Goal: Navigation & Orientation: Find specific page/section

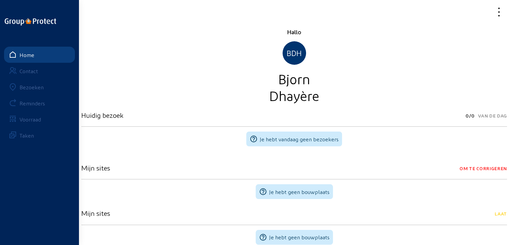
click at [28, 83] on link "Bezoeken" at bounding box center [39, 87] width 71 height 16
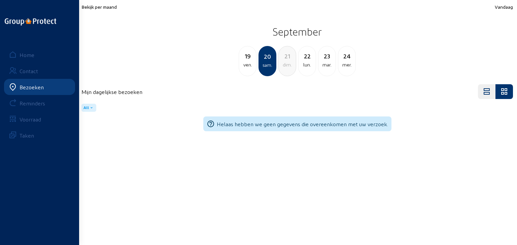
click at [103, 9] on span "Bekijk per maand" at bounding box center [98, 7] width 35 height 6
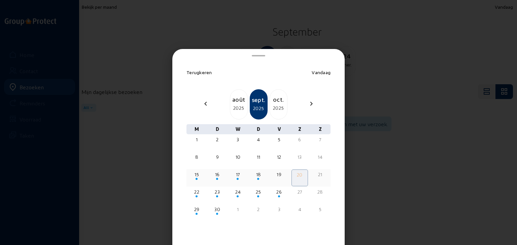
click at [195, 177] on div "15" at bounding box center [196, 175] width 15 height 7
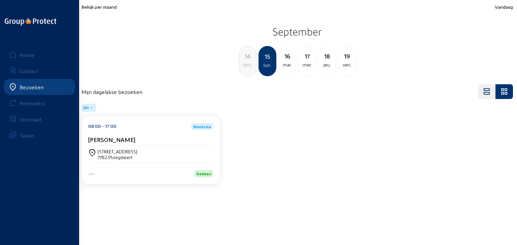
click at [183, 169] on div "Gedaan" at bounding box center [150, 170] width 125 height 14
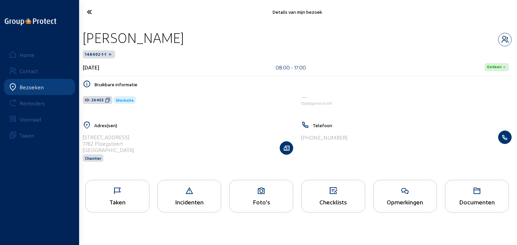
click at [138, 198] on div "Taken" at bounding box center [117, 196] width 64 height 33
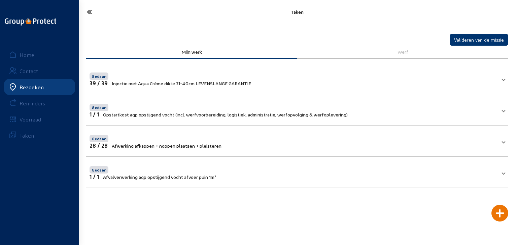
click at [92, 15] on icon at bounding box center [113, 12] width 61 height 12
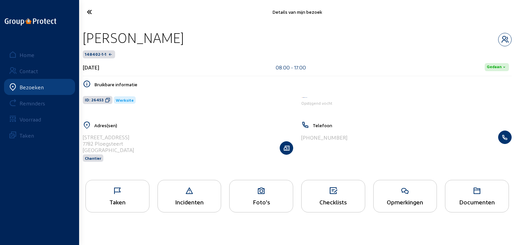
click at [92, 15] on icon at bounding box center [113, 12] width 61 height 12
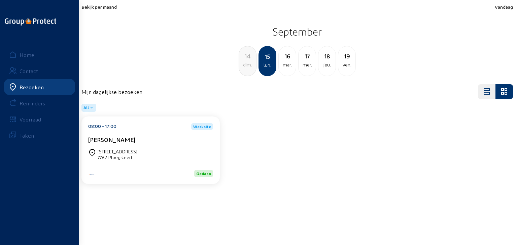
click at [97, 6] on span "Bekijk per maand" at bounding box center [98, 7] width 35 height 6
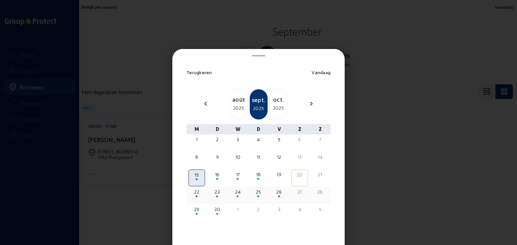
click at [197, 194] on div "22" at bounding box center [196, 192] width 15 height 7
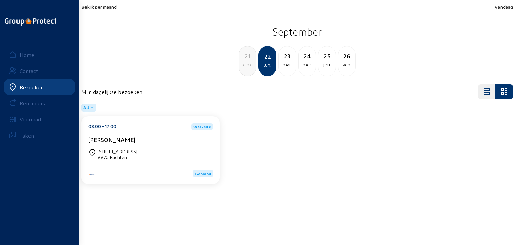
click at [160, 158] on div "Hondsmertjesstraat 4 8870 Kachtem" at bounding box center [150, 154] width 125 height 11
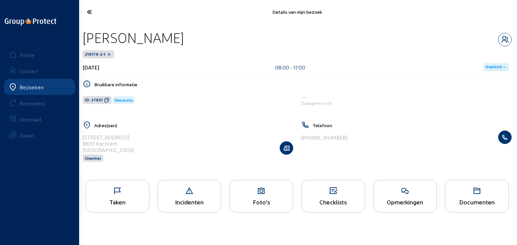
click at [135, 201] on div "Taken" at bounding box center [117, 202] width 63 height 7
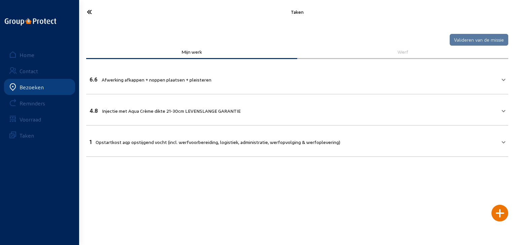
click at [89, 9] on icon at bounding box center [113, 12] width 61 height 12
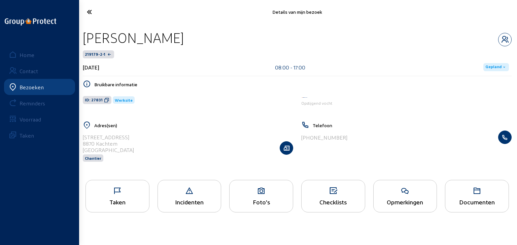
click at [110, 199] on div "Taken" at bounding box center [117, 202] width 63 height 7
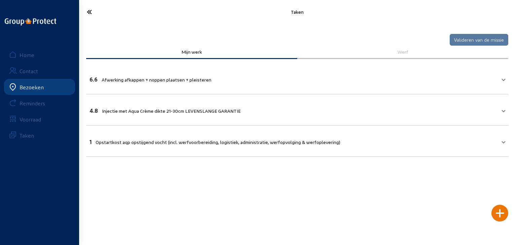
click at [90, 15] on icon at bounding box center [113, 12] width 61 height 12
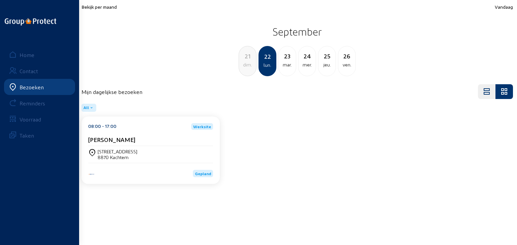
click at [284, 60] on div "23" at bounding box center [286, 55] width 17 height 9
click at [156, 159] on div "Blokellestraat 67 A boite 1 8550 ZWEVEGEM" at bounding box center [150, 154] width 125 height 11
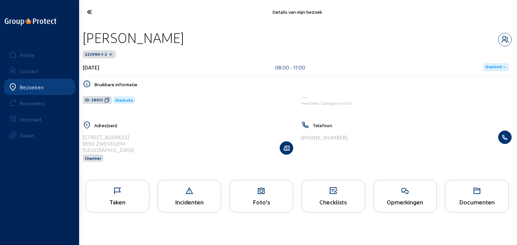
click at [132, 196] on div "Taken" at bounding box center [117, 196] width 64 height 33
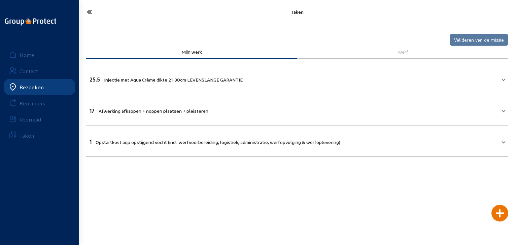
click at [87, 15] on icon at bounding box center [113, 12] width 61 height 12
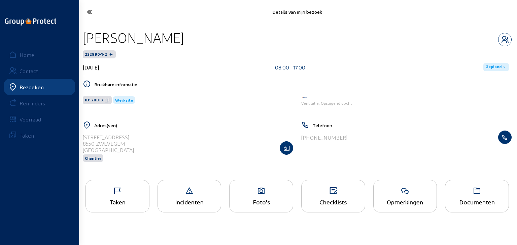
click at [111, 199] on div "Taken" at bounding box center [117, 202] width 63 height 7
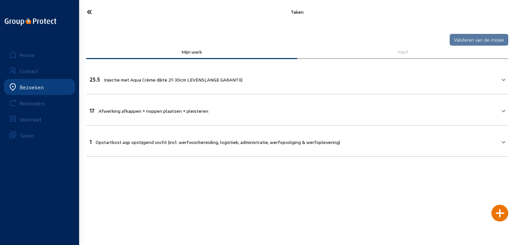
click at [91, 10] on icon at bounding box center [113, 12] width 61 height 12
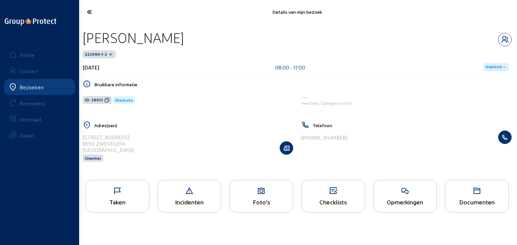
click at [91, 10] on icon at bounding box center [113, 12] width 61 height 12
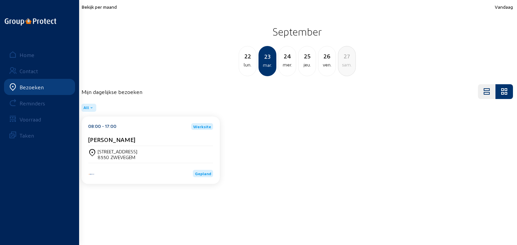
click at [284, 62] on div "mer." at bounding box center [286, 65] width 17 height 8
click at [287, 65] on div "jeu." at bounding box center [286, 65] width 17 height 8
click at [98, 6] on span "Bekijk per maand" at bounding box center [98, 7] width 35 height 6
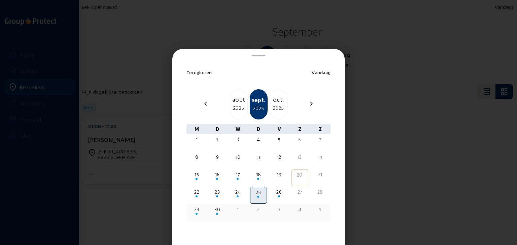
click at [198, 211] on div "29" at bounding box center [196, 209] width 15 height 7
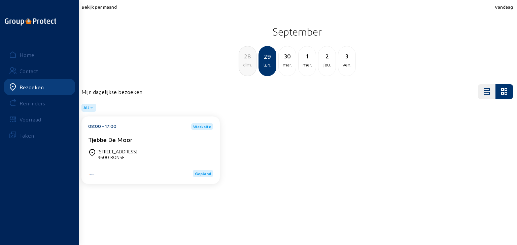
click at [158, 148] on div "Bredestraat 27 9600 RONSE" at bounding box center [150, 154] width 125 height 17
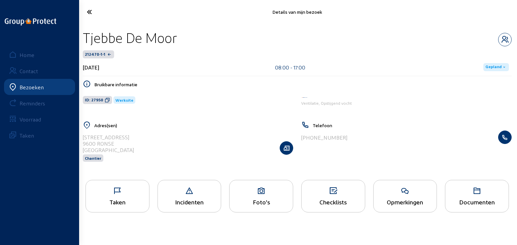
click at [128, 196] on div "Taken" at bounding box center [117, 196] width 64 height 33
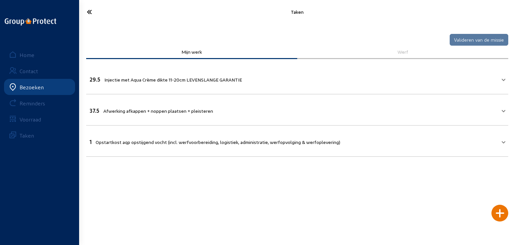
click at [89, 11] on icon at bounding box center [113, 12] width 61 height 12
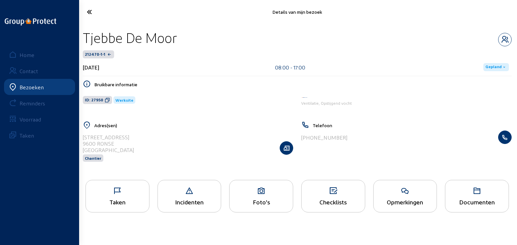
click at [261, 196] on div "Foto's" at bounding box center [261, 196] width 64 height 33
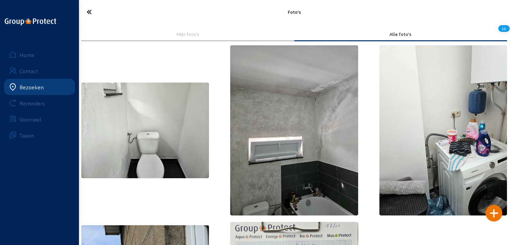
click at [90, 11] on icon at bounding box center [113, 12] width 60 height 12
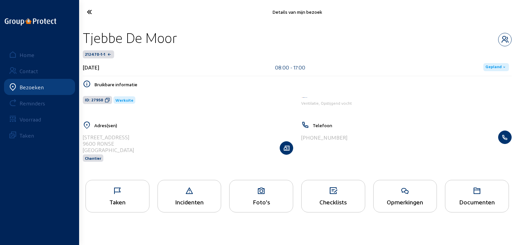
click at [90, 11] on icon at bounding box center [113, 12] width 61 height 12
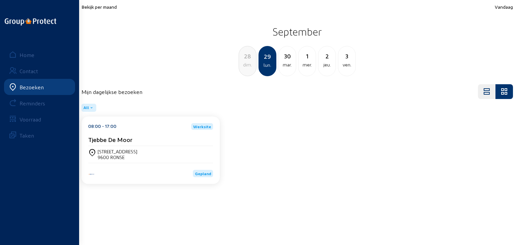
click at [96, 6] on span "Bekijk per maand" at bounding box center [98, 7] width 35 height 6
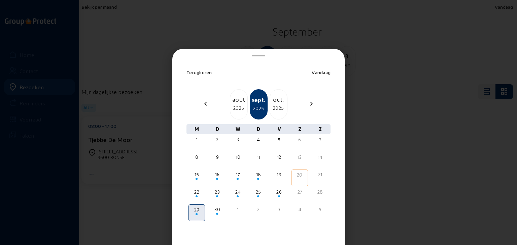
click at [275, 104] on div "oct." at bounding box center [278, 99] width 17 height 9
click at [278, 145] on span at bounding box center [279, 144] width 2 height 2
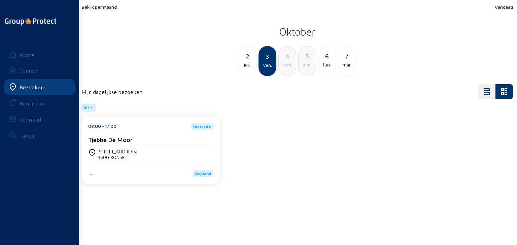
click at [103, 8] on span "Bekijk per maand" at bounding box center [98, 7] width 35 height 6
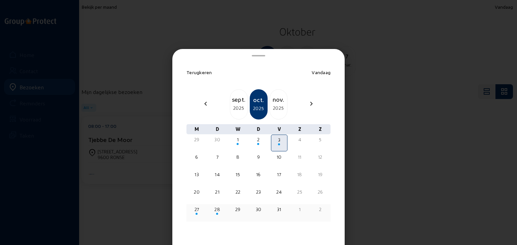
click at [193, 212] on div "27" at bounding box center [196, 209] width 15 height 7
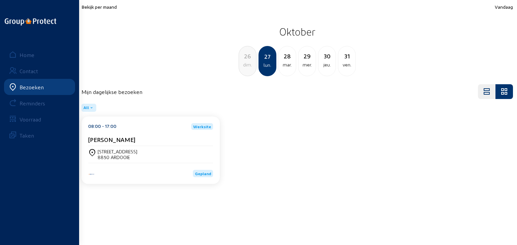
click at [150, 168] on div "Gepland" at bounding box center [150, 170] width 125 height 14
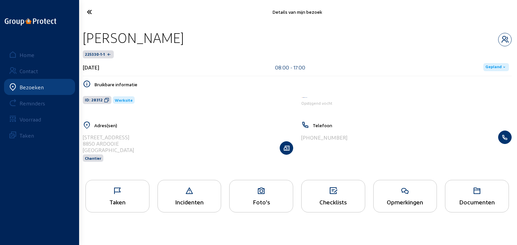
click at [117, 202] on div "Taken" at bounding box center [117, 202] width 63 height 7
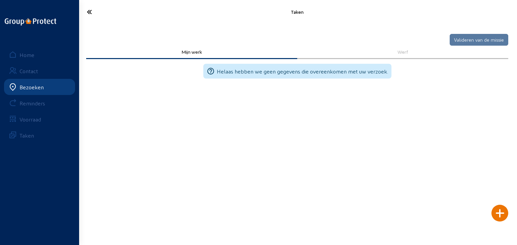
click at [89, 11] on icon at bounding box center [113, 12] width 61 height 12
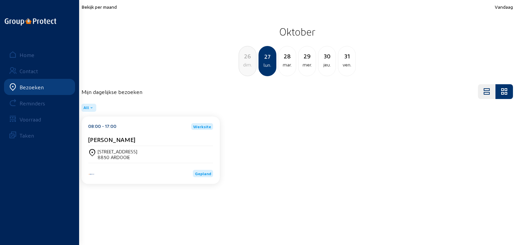
click at [143, 149] on div "[STREET_ADDRESS]" at bounding box center [150, 154] width 125 height 11
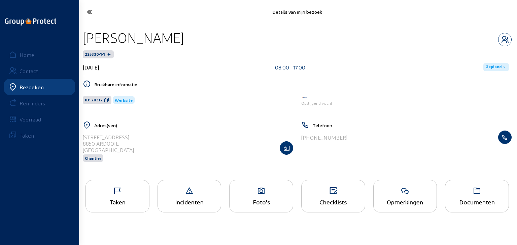
click at [240, 193] on icon at bounding box center [260, 191] width 63 height 8
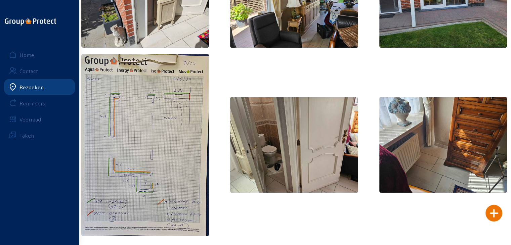
scroll to position [272, 0]
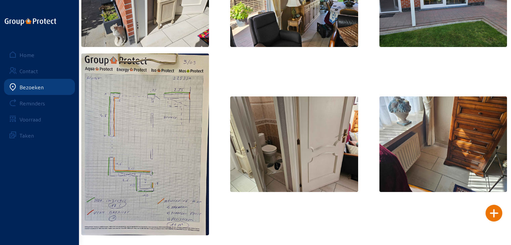
click at [473, 164] on img at bounding box center [444, 145] width 128 height 96
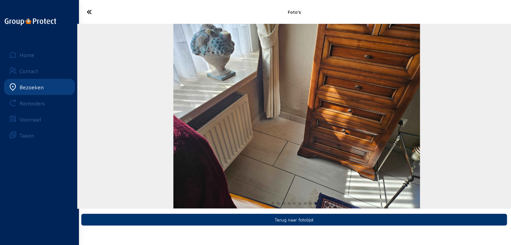
scroll to position [0, 0]
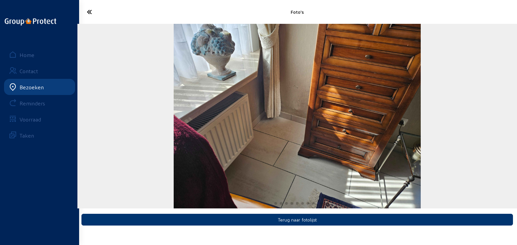
click at [87, 11] on icon at bounding box center [113, 12] width 61 height 12
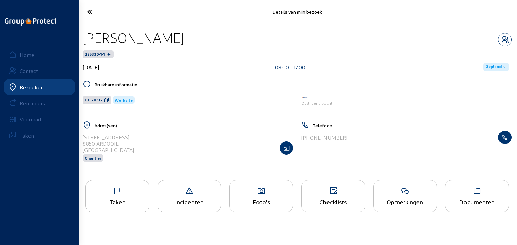
click at [257, 198] on div "Foto's" at bounding box center [261, 196] width 64 height 33
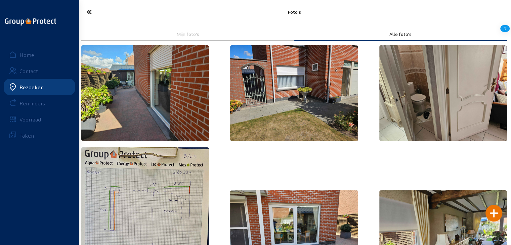
click at [242, 112] on img at bounding box center [294, 93] width 128 height 96
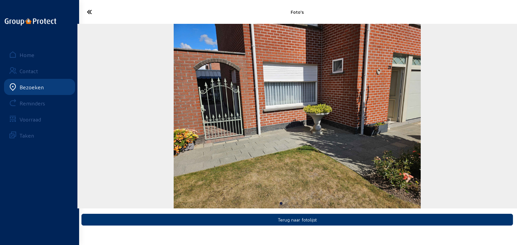
click at [272, 144] on img "2 / 9" at bounding box center [297, 116] width 246 height 185
click at [89, 12] on icon at bounding box center [113, 12] width 61 height 12
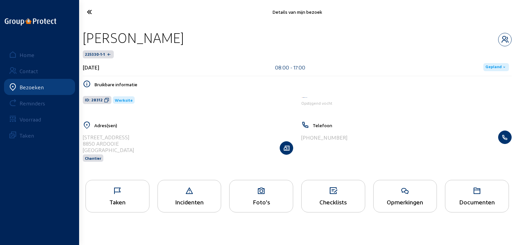
click at [195, 190] on icon at bounding box center [189, 191] width 63 height 8
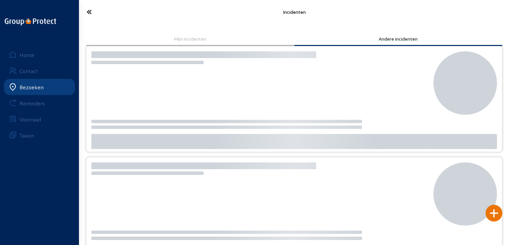
click at [86, 12] on icon at bounding box center [113, 12] width 60 height 12
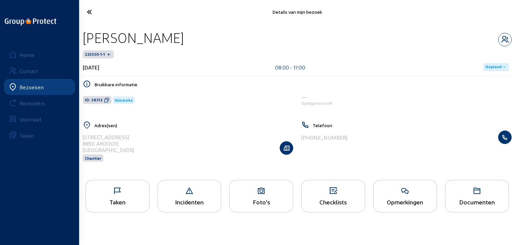
click at [244, 190] on icon at bounding box center [260, 191] width 63 height 8
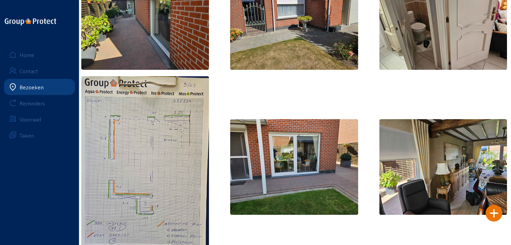
scroll to position [108, 0]
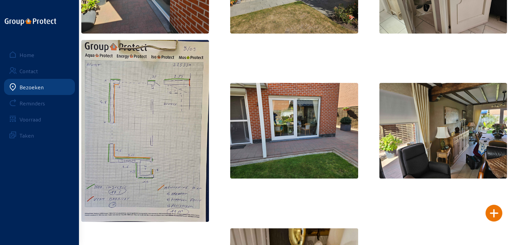
click at [473, 127] on img at bounding box center [444, 131] width 128 height 96
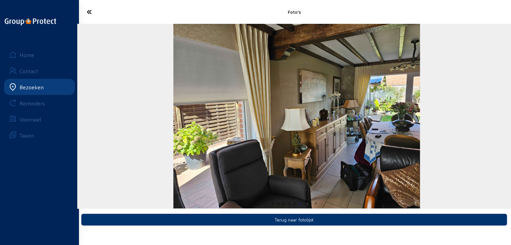
scroll to position [0, 0]
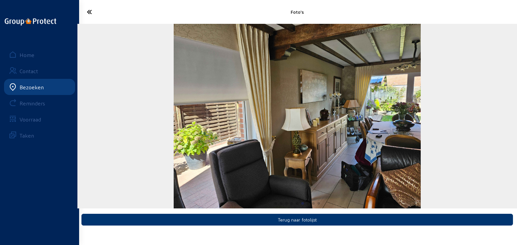
click at [86, 7] on icon at bounding box center [113, 12] width 61 height 12
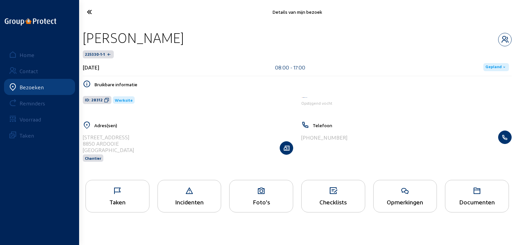
click at [257, 186] on div "Foto's" at bounding box center [261, 196] width 64 height 33
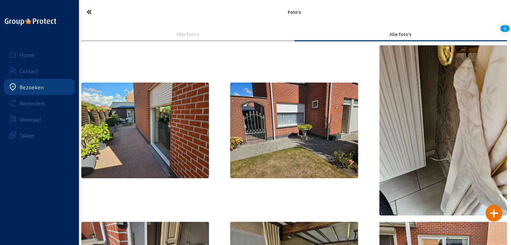
click at [87, 13] on icon at bounding box center [113, 12] width 60 height 12
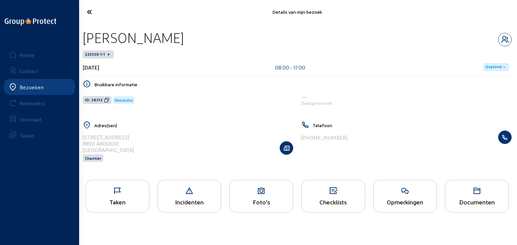
click at [27, 85] on div "Bezoeken" at bounding box center [32, 87] width 24 height 6
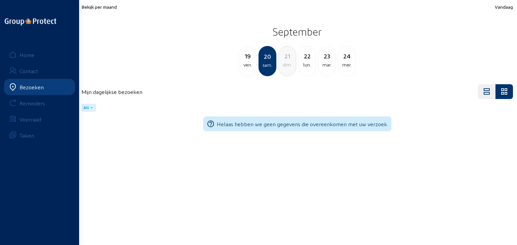
click at [110, 3] on div "Bekijk per maand Vandaag September 19 ven. 20 sam. 21 dim. 22 lun. 23 mar. 24 m…" at bounding box center [296, 40] width 439 height 80
click at [112, 8] on span "Bekijk per maand" at bounding box center [98, 7] width 35 height 6
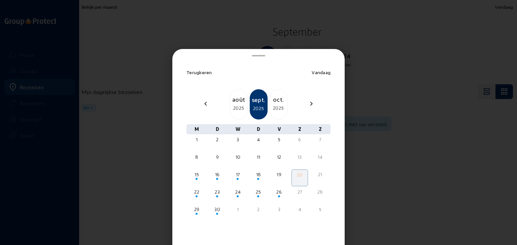
click at [272, 104] on div "2025" at bounding box center [278, 108] width 17 height 8
click at [272, 106] on div "2025" at bounding box center [278, 108] width 17 height 8
click at [211, 30] on div at bounding box center [258, 122] width 517 height 245
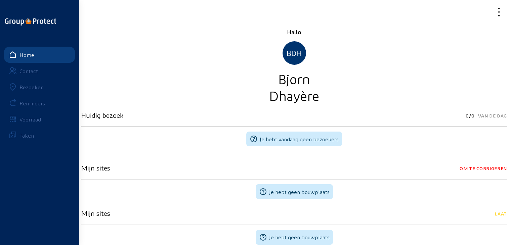
click at [32, 90] on link "Bezoeken" at bounding box center [39, 87] width 71 height 16
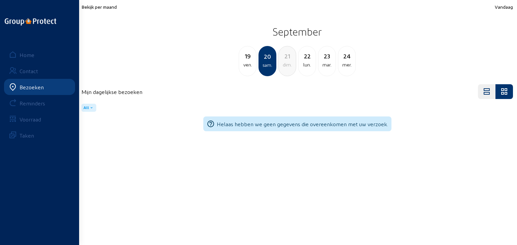
click at [242, 63] on div "ven." at bounding box center [247, 65] width 17 height 8
click at [248, 62] on div "jeu." at bounding box center [247, 65] width 17 height 8
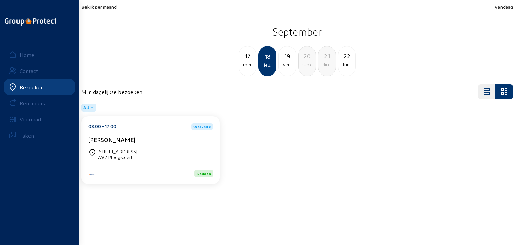
click at [102, 157] on div "7782 Ploegsteert" at bounding box center [118, 158] width 40 height 6
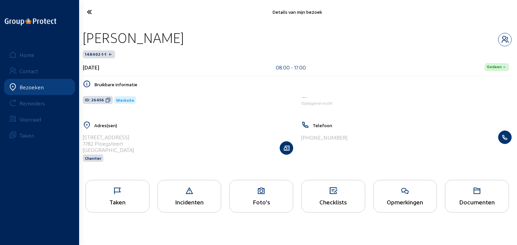
click at [123, 194] on icon at bounding box center [117, 191] width 63 height 8
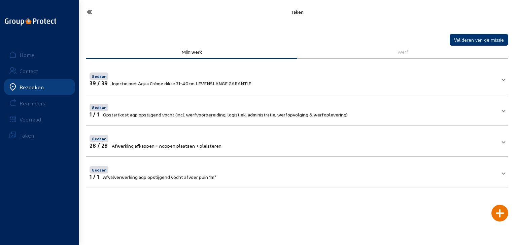
click at [90, 11] on icon at bounding box center [113, 12] width 61 height 12
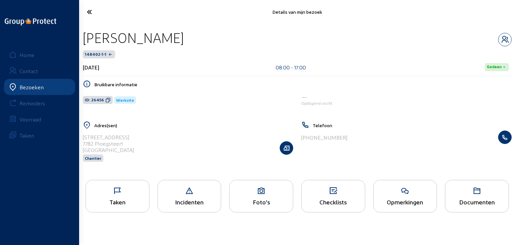
click at [89, 11] on icon at bounding box center [113, 12] width 61 height 12
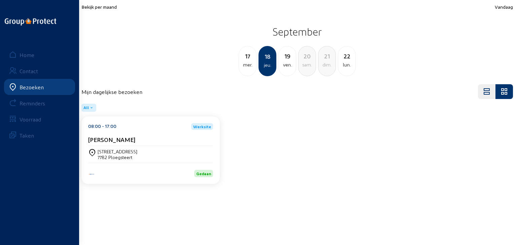
click at [89, 11] on div "Bekijk per maand Vandaag September 17 mer. 18 jeu. 19 ven. 20 sam. 21 dim. 22 l…" at bounding box center [296, 40] width 431 height 72
click at [342, 59] on div "22" at bounding box center [346, 55] width 17 height 9
click at [165, 146] on div "Fien Huys" at bounding box center [150, 141] width 125 height 10
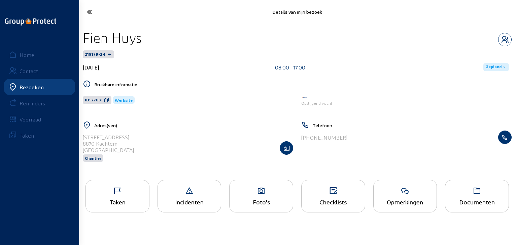
click at [141, 192] on icon at bounding box center [117, 191] width 63 height 8
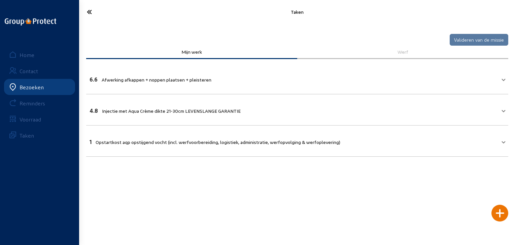
click at [88, 11] on icon at bounding box center [113, 12] width 61 height 12
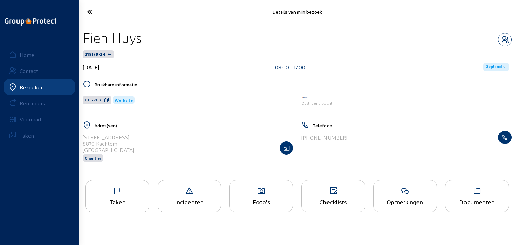
click at [87, 12] on icon at bounding box center [113, 12] width 61 height 12
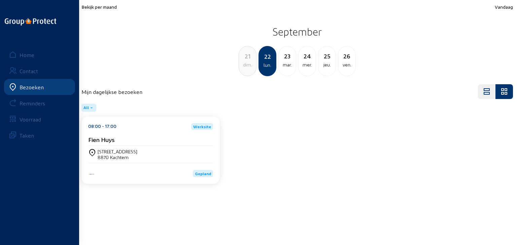
click at [285, 63] on div "mar." at bounding box center [286, 65] width 17 height 8
click at [170, 146] on div "Frank Fiorine" at bounding box center [150, 141] width 125 height 10
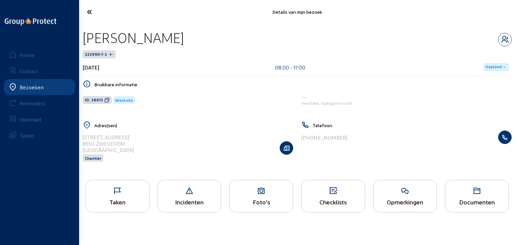
click at [133, 199] on div "Taken" at bounding box center [117, 202] width 63 height 7
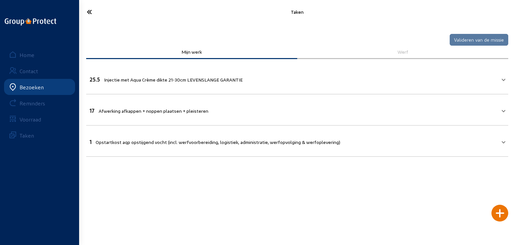
click at [90, 11] on icon at bounding box center [113, 12] width 61 height 12
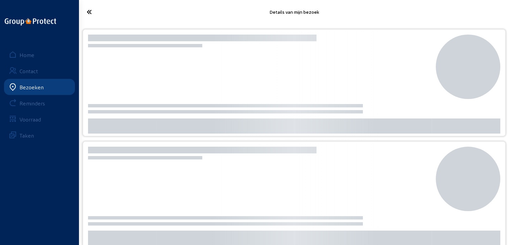
click at [90, 11] on icon at bounding box center [113, 12] width 60 height 12
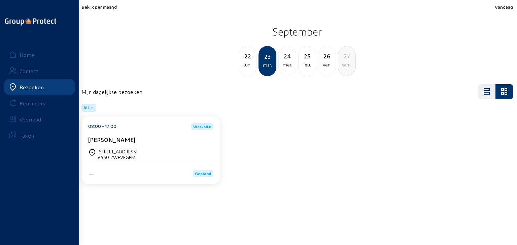
click at [307, 61] on div "jeu." at bounding box center [306, 65] width 17 height 8
click at [123, 164] on div "Gepland" at bounding box center [150, 170] width 125 height 14
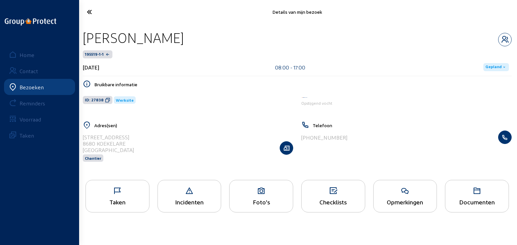
click at [120, 182] on div "Taken" at bounding box center [117, 196] width 64 height 33
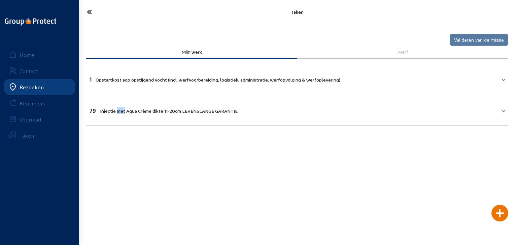
drag, startPoint x: 120, startPoint y: 182, endPoint x: 119, endPoint y: 121, distance: 60.5
click at [119, 121] on main "Taken Valideren van de missie Mijn werk Werf 1 Opstartkost aqp opstijgend vocht…" at bounding box center [258, 112] width 517 height 225
click at [92, 16] on icon at bounding box center [113, 12] width 61 height 12
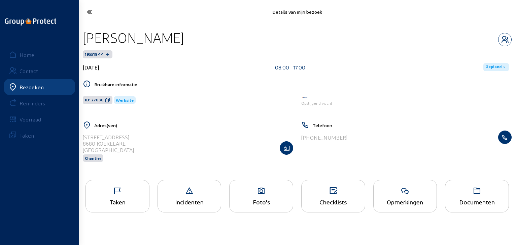
click at [89, 11] on icon at bounding box center [113, 12] width 61 height 12
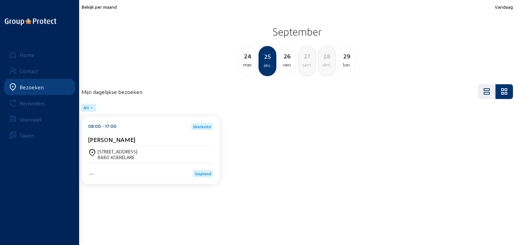
click at [346, 55] on div "29" at bounding box center [346, 55] width 17 height 9
click at [111, 5] on span "Bekijk per maand" at bounding box center [98, 7] width 35 height 6
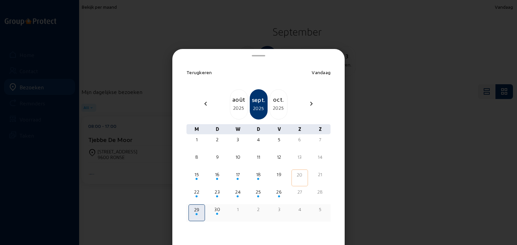
click at [199, 211] on div "29" at bounding box center [196, 210] width 14 height 7
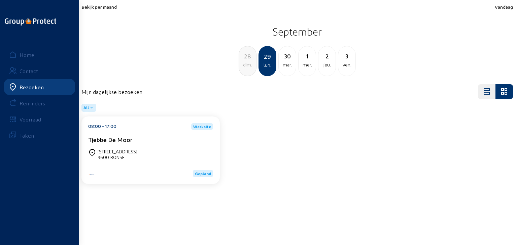
click at [149, 179] on div "08:00 - 17:00 Werksite Tjebbe De Moor Bredestraat 27 9600 RONSE Gepland" at bounding box center [150, 151] width 138 height 68
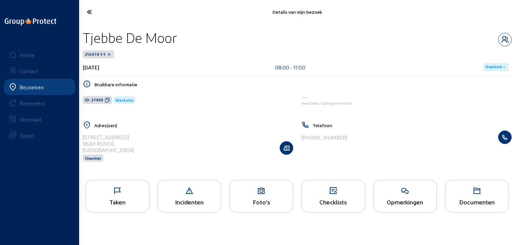
click at [134, 198] on div "Taken" at bounding box center [117, 196] width 64 height 33
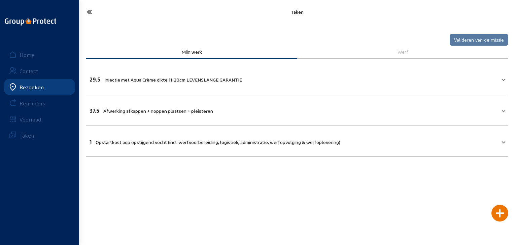
click at [90, 14] on icon at bounding box center [113, 12] width 61 height 12
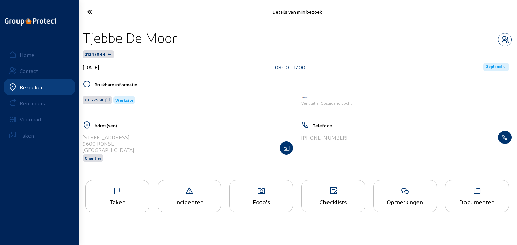
click at [90, 14] on icon at bounding box center [113, 12] width 61 height 12
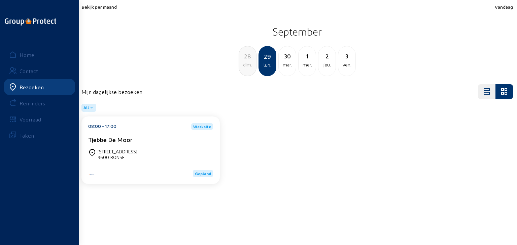
click at [111, 9] on span "Bekijk per maand" at bounding box center [98, 7] width 35 height 6
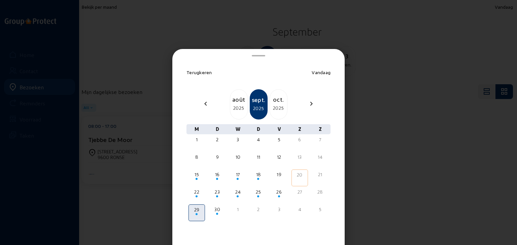
click at [278, 99] on div "oct." at bounding box center [278, 99] width 17 height 9
click at [167, 49] on div at bounding box center [258, 122] width 517 height 245
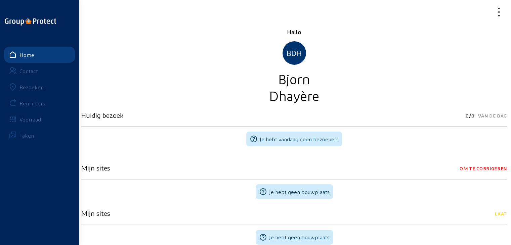
click at [36, 85] on div "Bezoeken" at bounding box center [32, 87] width 24 height 6
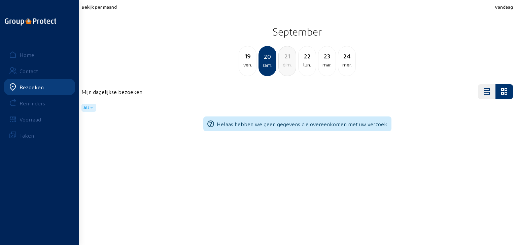
click at [106, 6] on span "Bekijk per maand" at bounding box center [98, 7] width 35 height 6
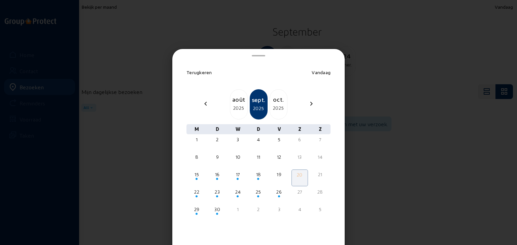
click at [277, 101] on div "oct." at bounding box center [278, 99] width 17 height 9
click at [216, 212] on div "28" at bounding box center [217, 209] width 15 height 7
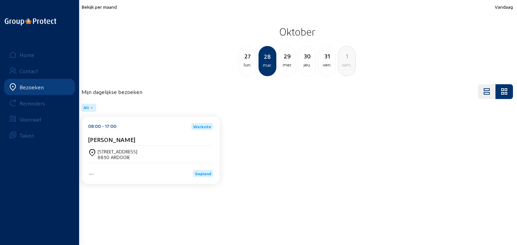
click at [156, 160] on div "[STREET_ADDRESS]" at bounding box center [150, 154] width 125 height 17
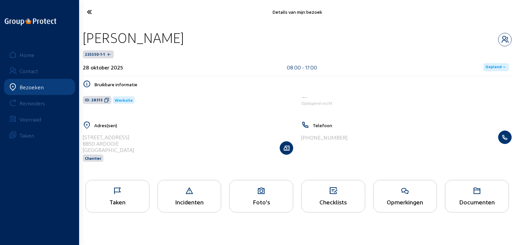
click at [248, 202] on div "Foto's" at bounding box center [260, 202] width 63 height 7
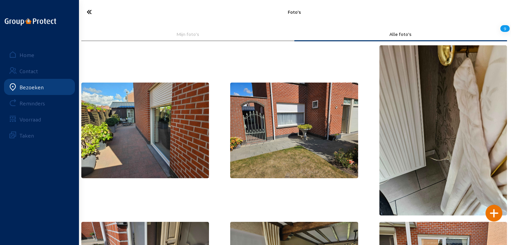
scroll to position [215, 0]
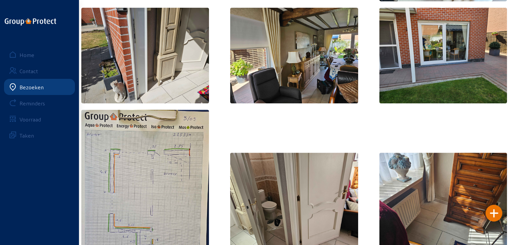
click at [179, 170] on img at bounding box center [145, 201] width 128 height 182
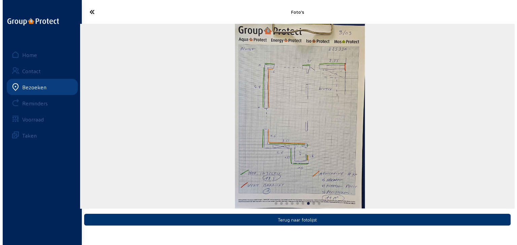
scroll to position [0, 0]
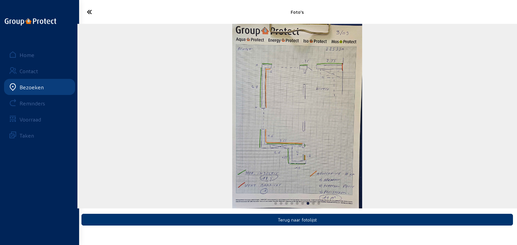
click at [254, 136] on img "7 / 9" at bounding box center [297, 116] width 130 height 185
